Goal: Task Accomplishment & Management: Use online tool/utility

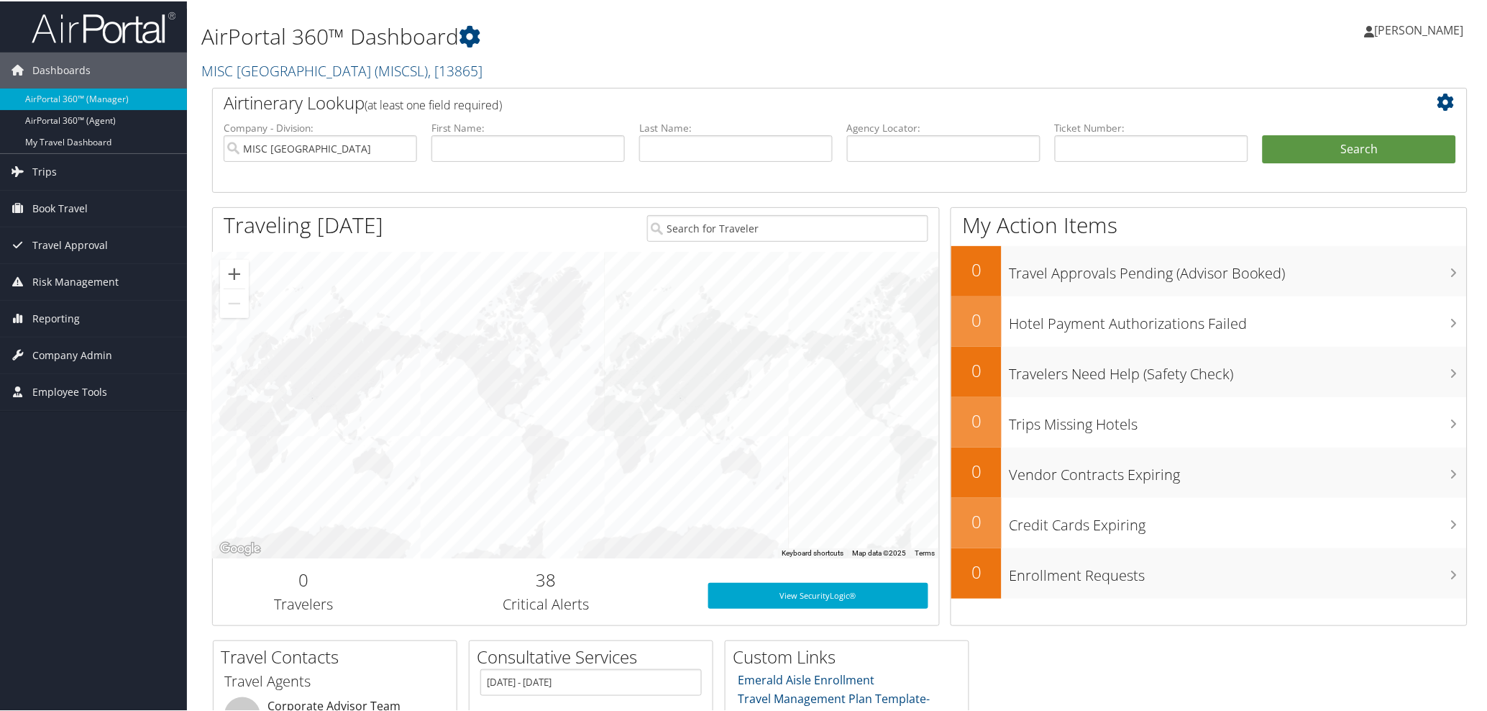
click at [961, 55] on div "AirPortal 360™ Dashboard [GEOGRAPHIC_DATA] ( MISCSL ) , [ 13865 ] MISC [GEOGRAP…" at bounding box center [627, 43] width 852 height 73
click at [70, 169] on link "Trips" at bounding box center [93, 170] width 187 height 36
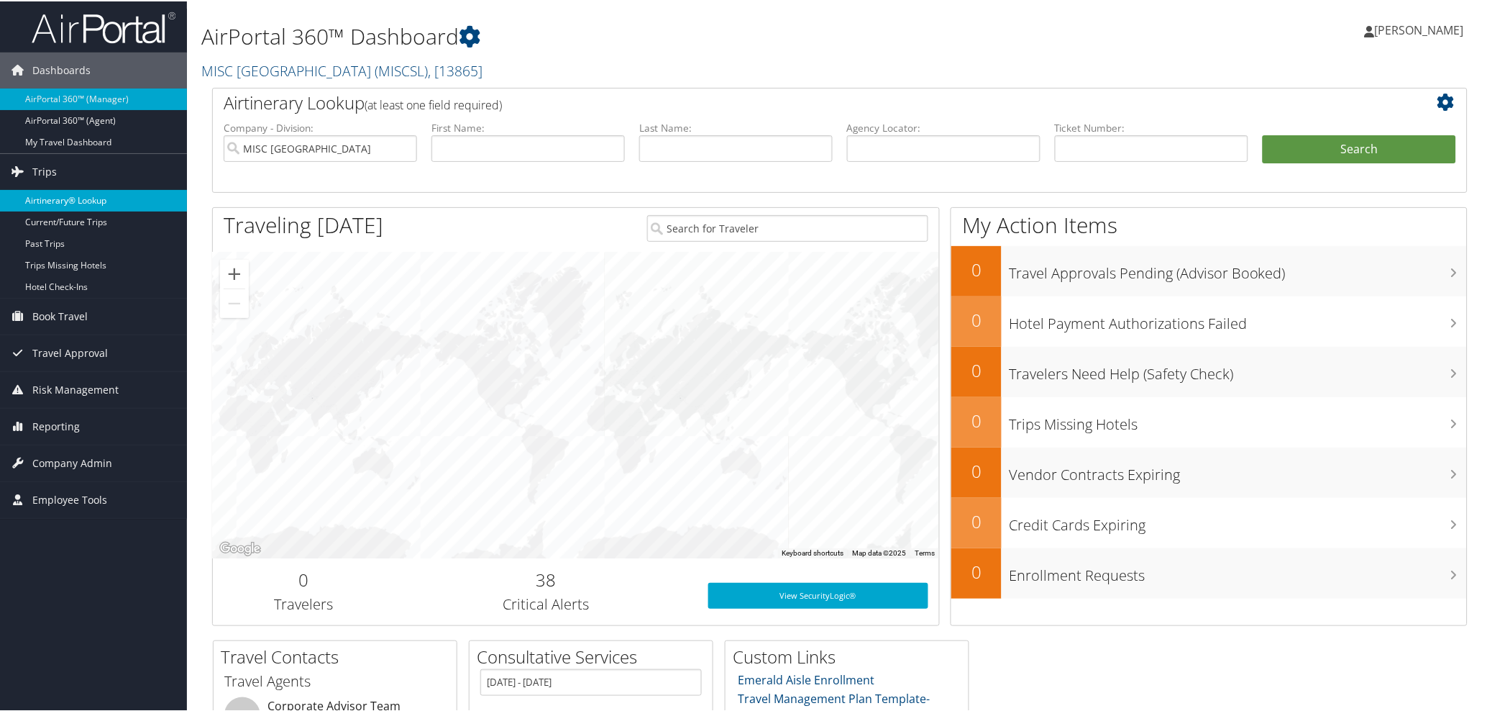
click at [68, 201] on link "Airtinerary® Lookup" at bounding box center [93, 199] width 187 height 22
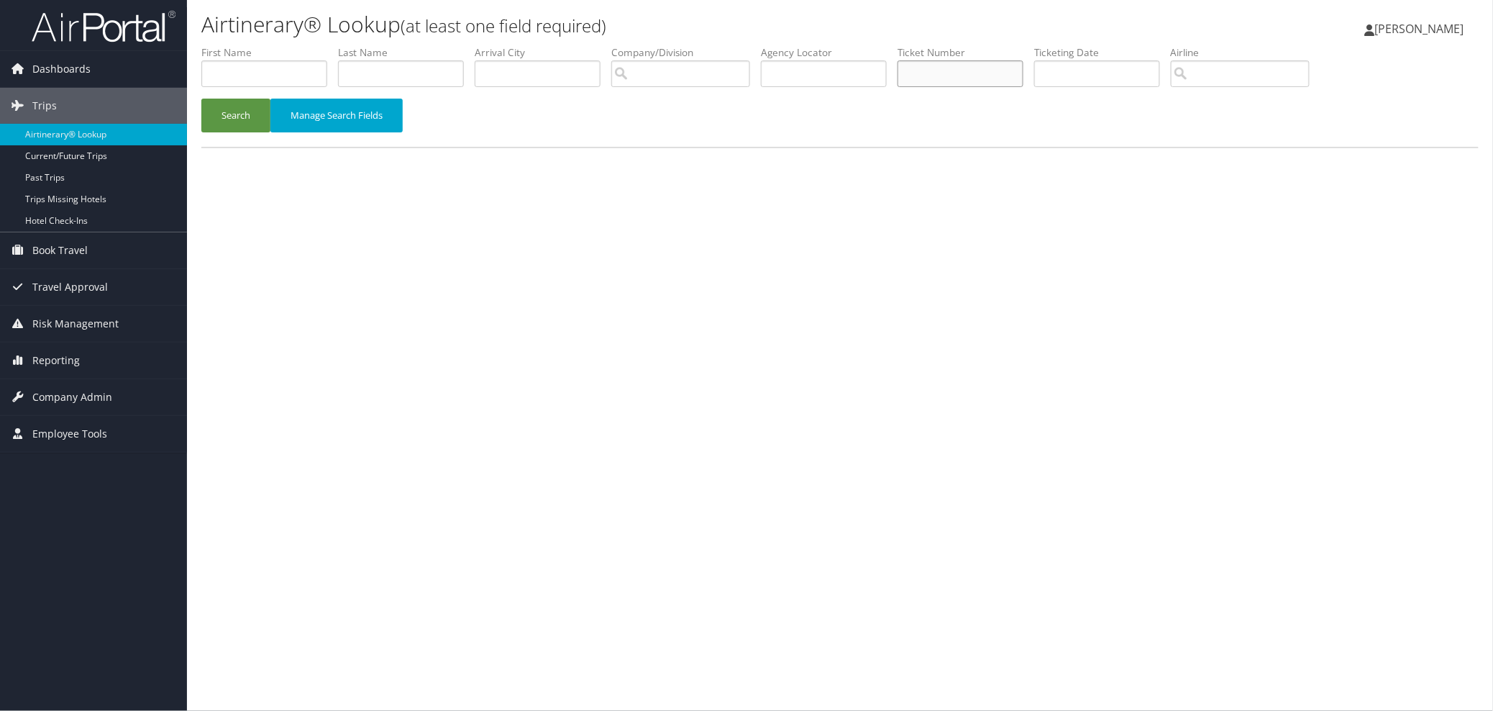
click at [982, 77] on input "text" at bounding box center [961, 73] width 126 height 27
paste input "00897876854"
click at [245, 120] on button "Search" at bounding box center [235, 116] width 69 height 34
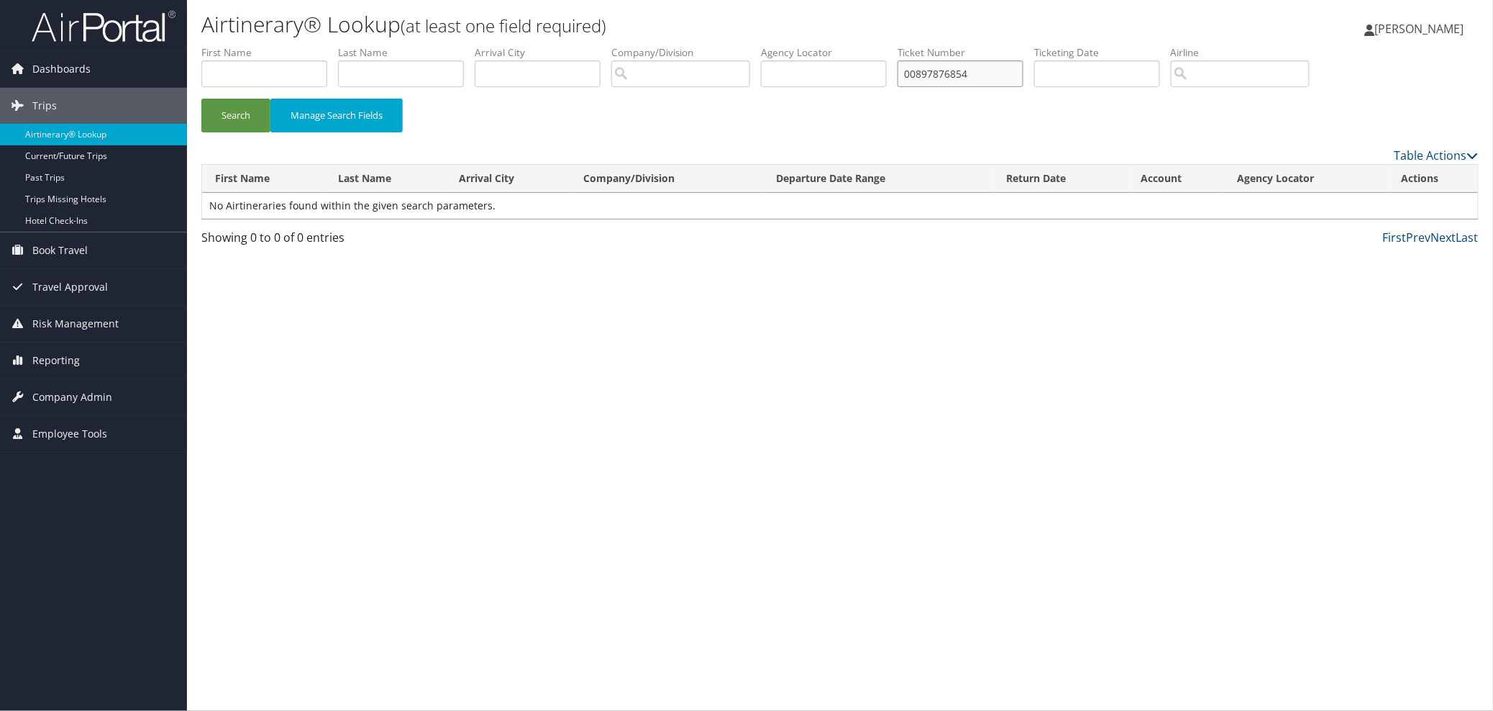
drag, startPoint x: 1023, startPoint y: 68, endPoint x: 930, endPoint y: 68, distance: 93.5
click at [930, 45] on ul "First Name Last Name Departure City Arrival City Company/Division Airport/City …" at bounding box center [839, 45] width 1277 height 0
type input "8900897876854"
click at [201, 99] on button "Search" at bounding box center [235, 116] width 69 height 34
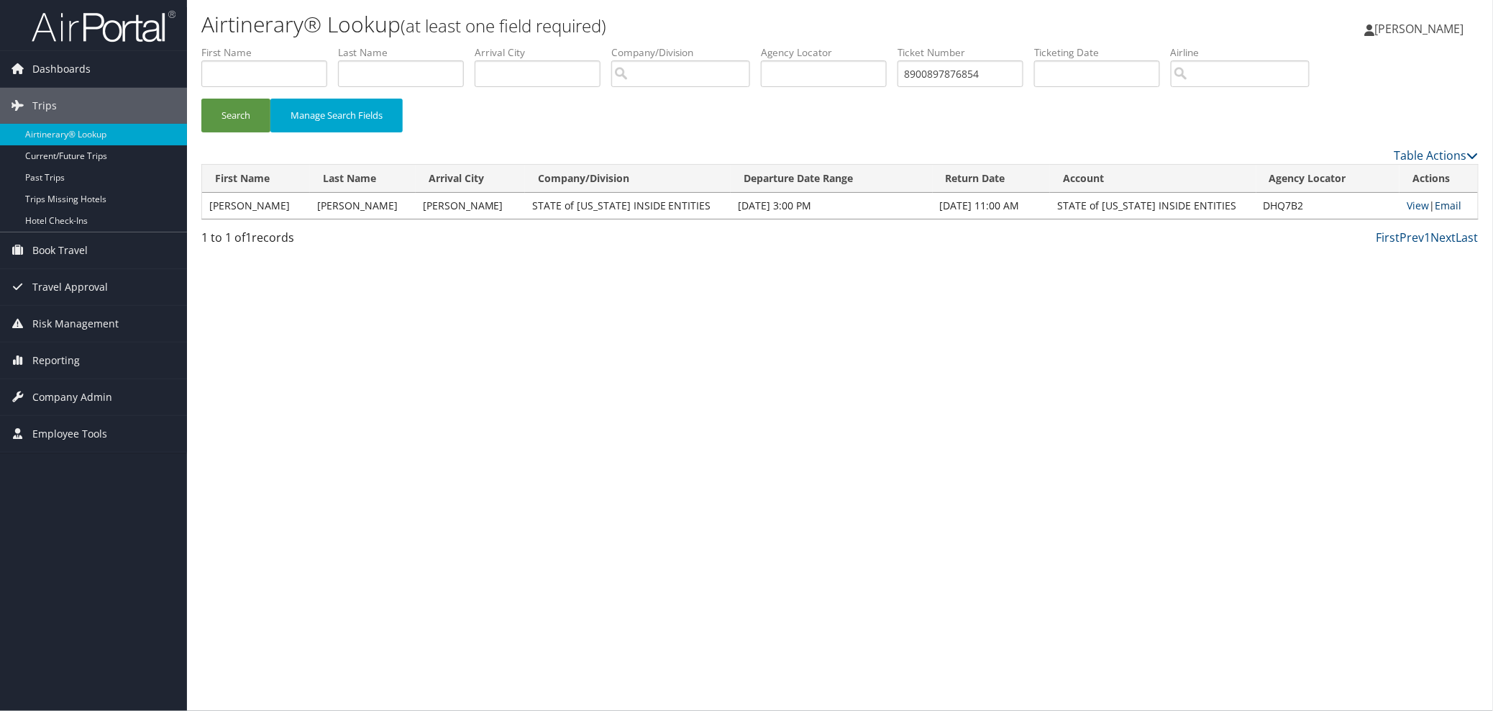
click at [1444, 206] on link "Email" at bounding box center [1448, 205] width 27 height 14
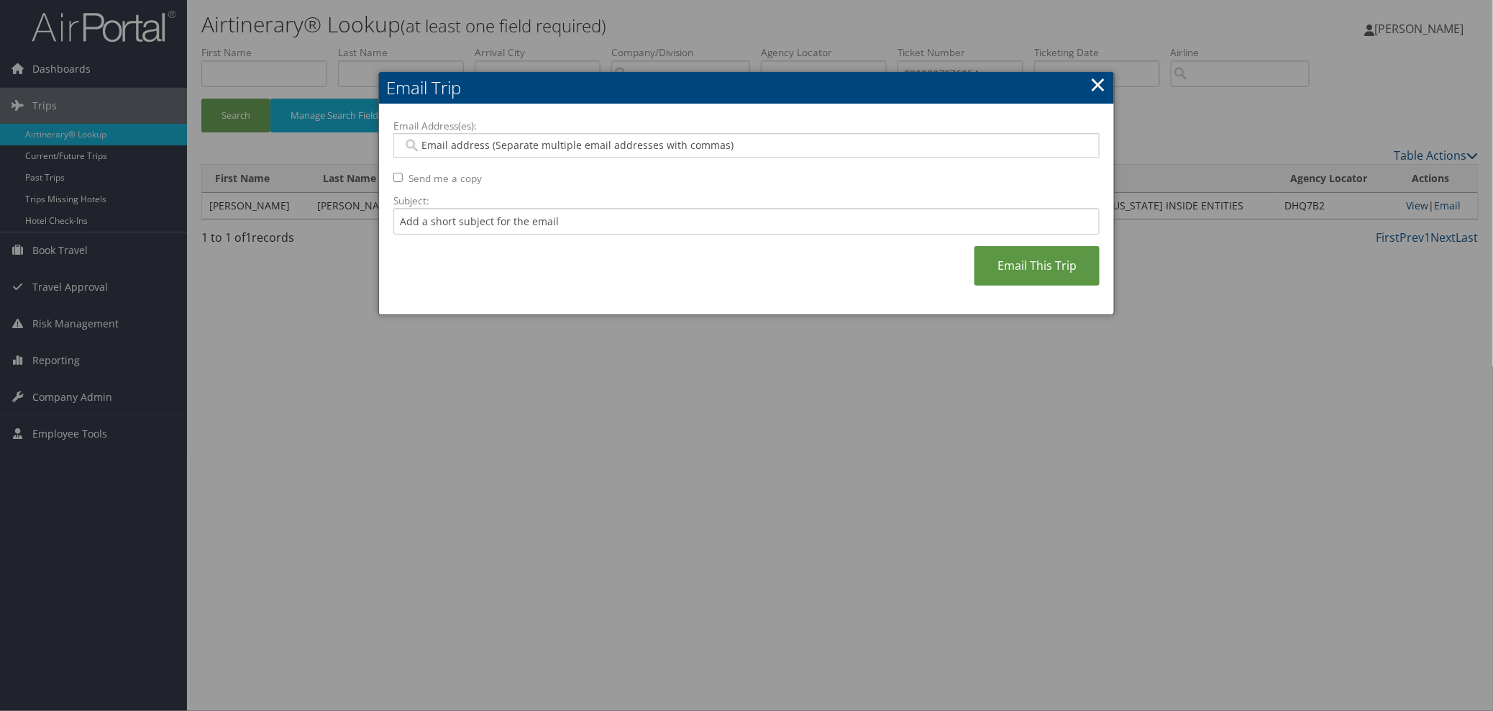
click at [423, 142] on input "Email Address(es):" at bounding box center [746, 145] width 687 height 14
paste input "kmchurch@utah.gov"
type input "kmchurch@utah.gov"
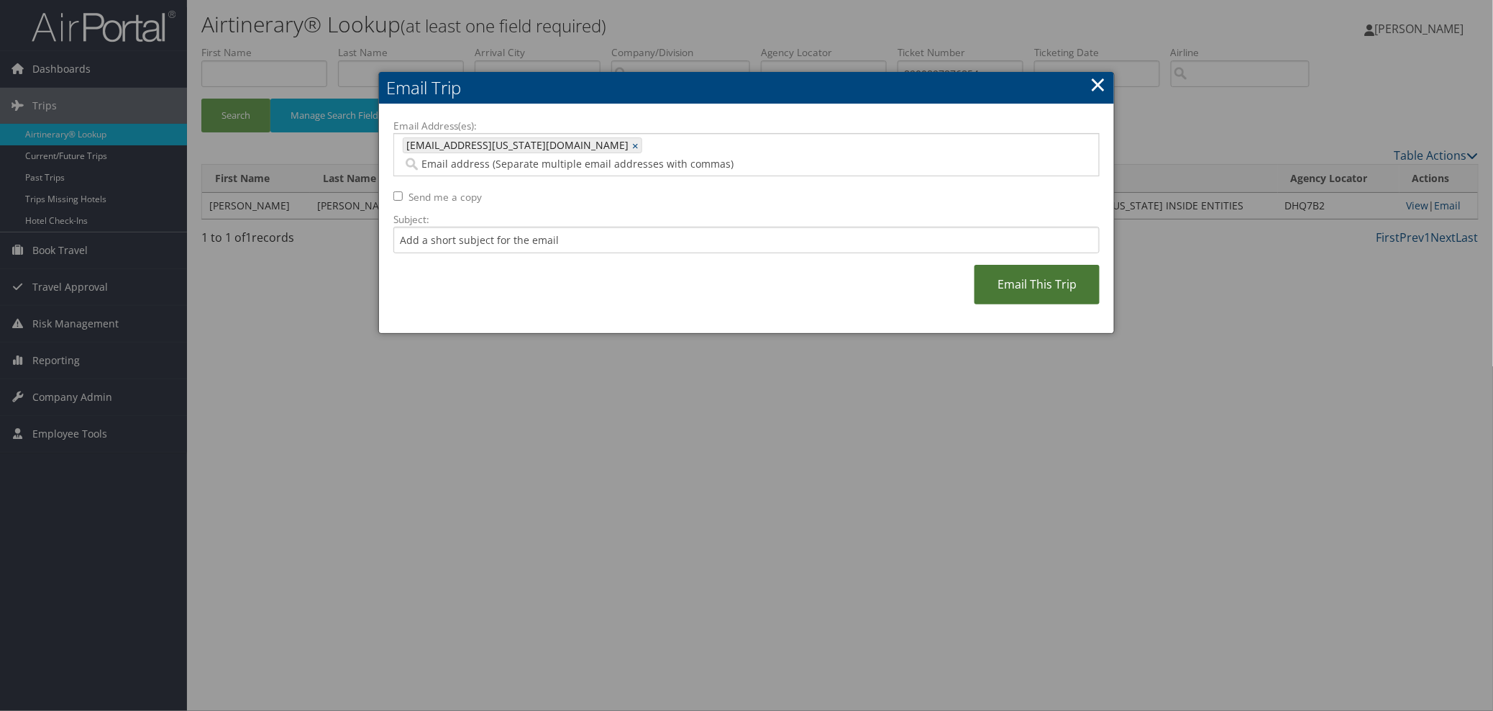
click at [1015, 274] on link "Email This Trip" at bounding box center [1036, 285] width 125 height 40
